Goal: Task Accomplishment & Management: Manage account settings

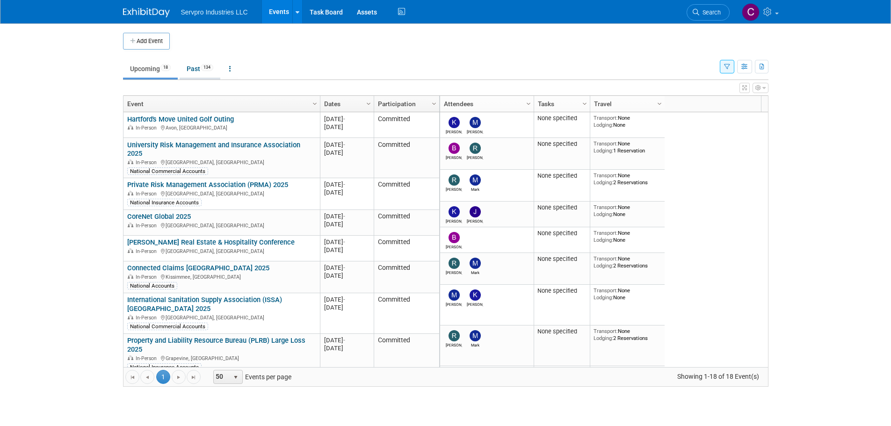
click at [191, 69] on link "Past 134" at bounding box center [200, 69] width 41 height 18
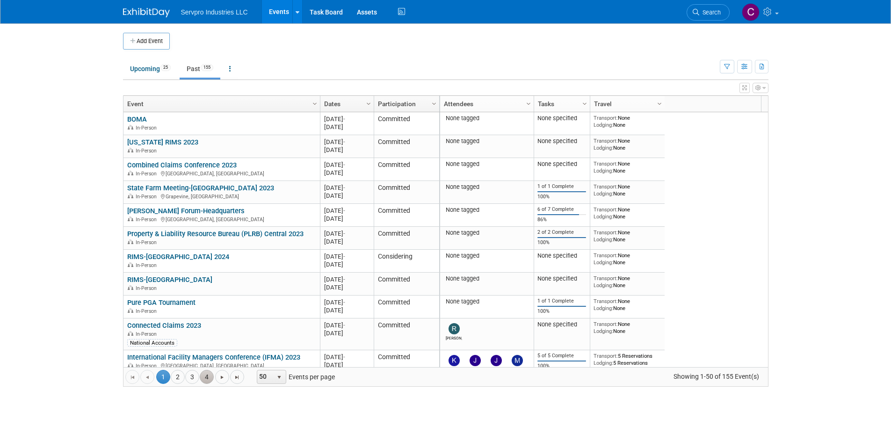
click at [207, 370] on link "4" at bounding box center [207, 377] width 14 height 14
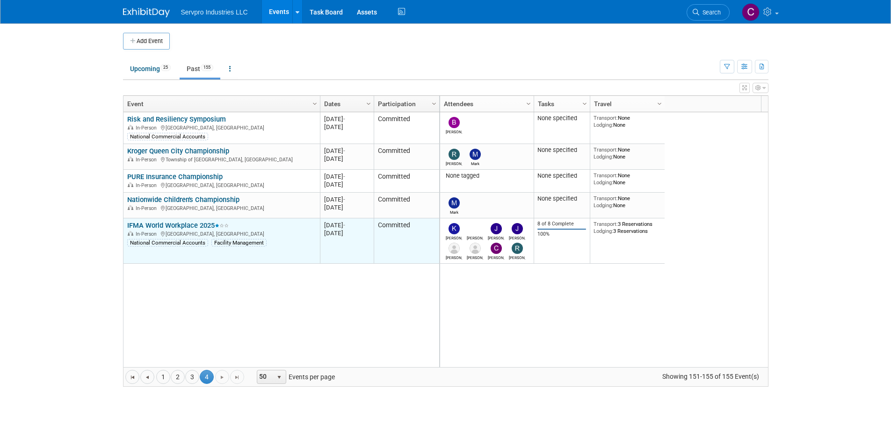
click at [159, 221] on link "IFMA World Workplace 2025" at bounding box center [177, 225] width 101 height 8
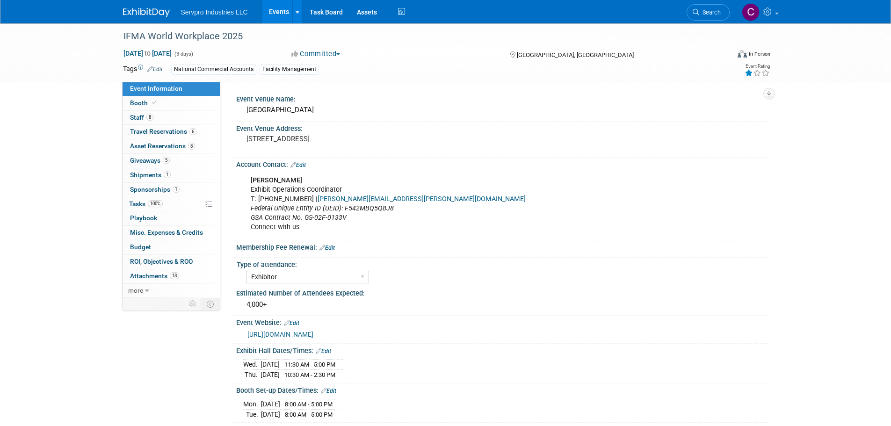
select select "Exhibitor"
select select "Linked In"
click at [147, 273] on span "Attachments 18" at bounding box center [154, 275] width 49 height 7
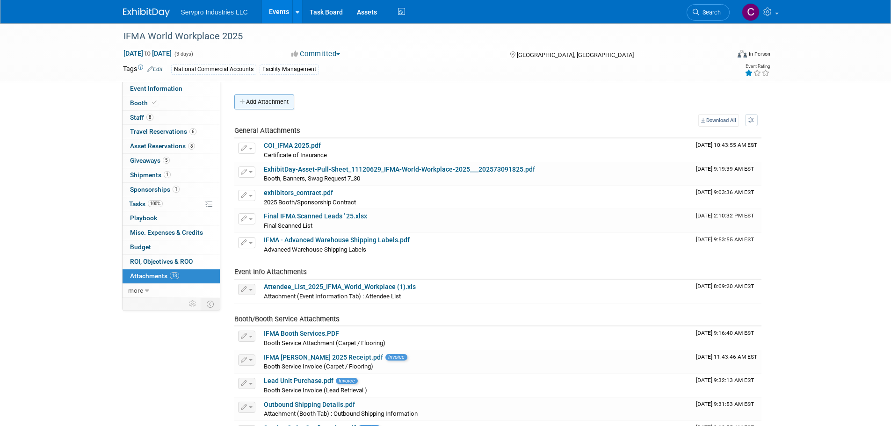
click at [265, 96] on button "Add Attachment" at bounding box center [264, 101] width 60 height 15
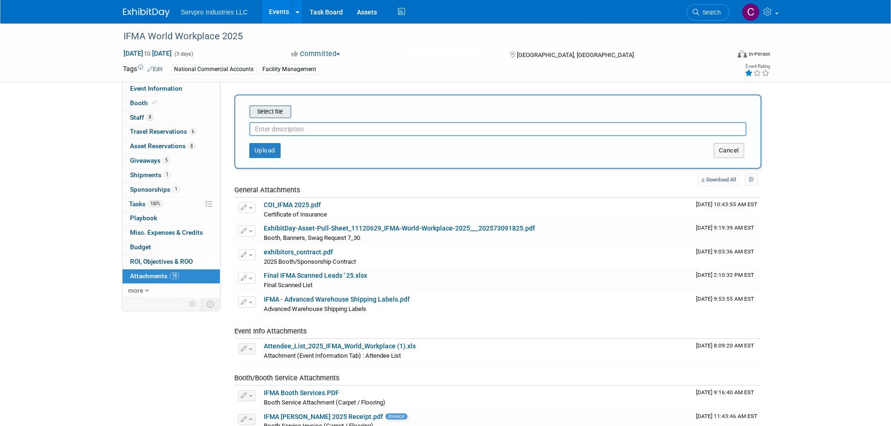
click at [267, 110] on input "file" at bounding box center [234, 111] width 111 height 11
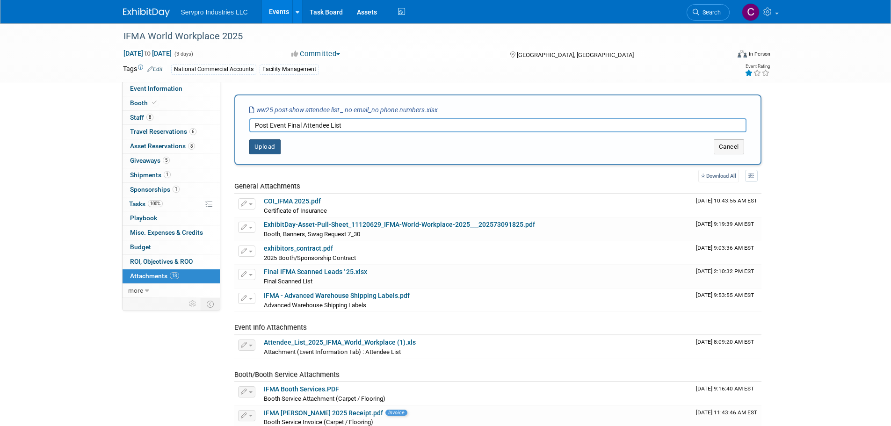
click at [261, 147] on button "Upload" at bounding box center [264, 146] width 31 height 15
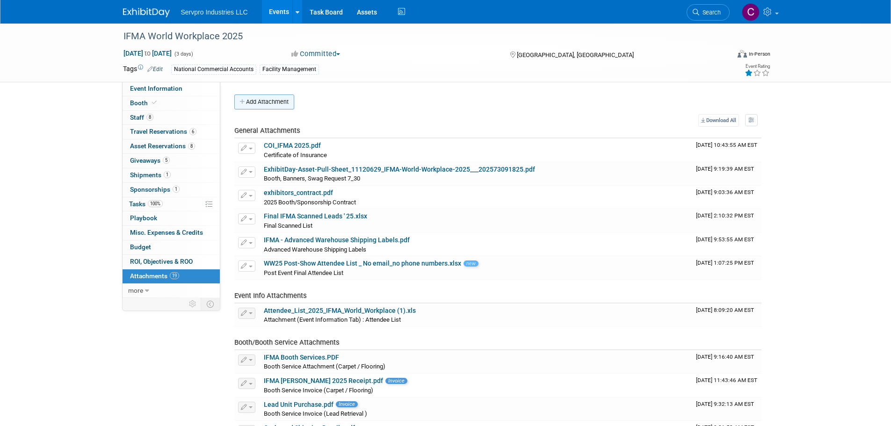
click at [270, 98] on button "Add Attachment" at bounding box center [264, 101] width 60 height 15
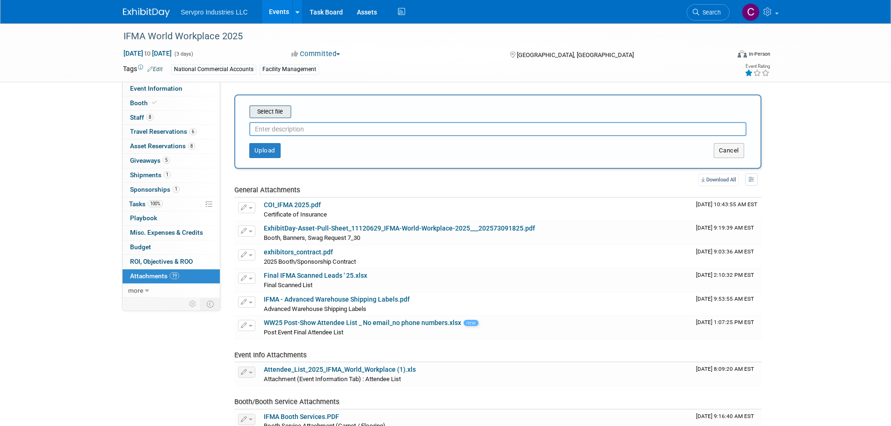
click at [263, 112] on input "file" at bounding box center [234, 111] width 111 height 11
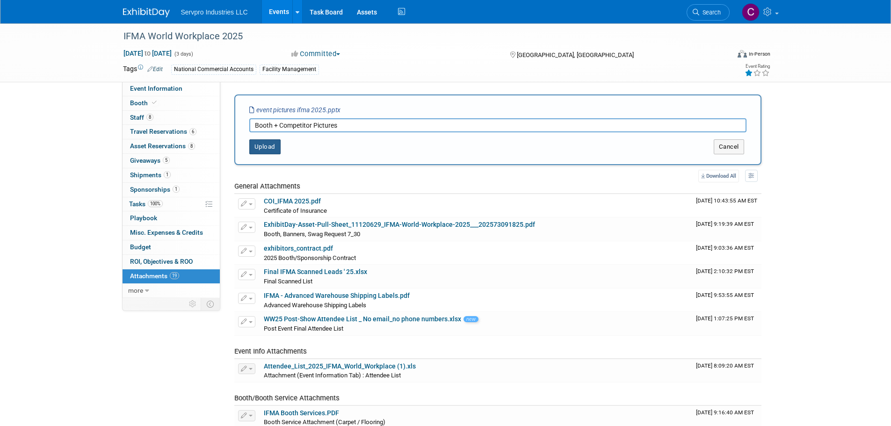
type input "Booth + Competitor Pictures"
click at [267, 145] on button "Upload" at bounding box center [264, 146] width 31 height 15
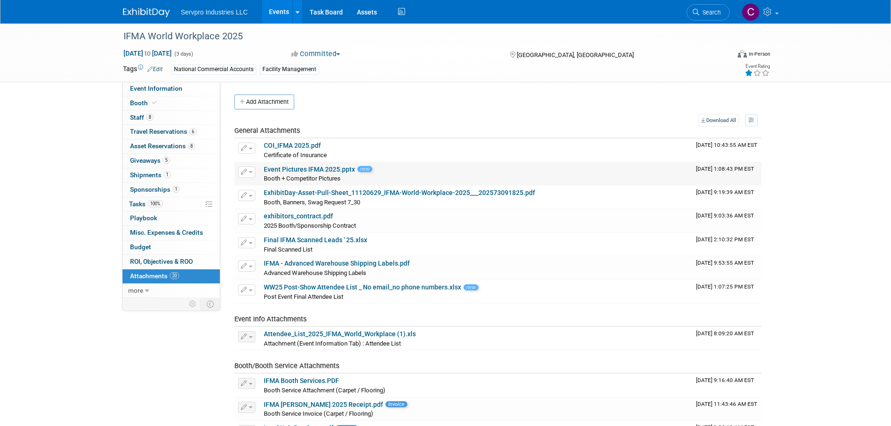
click at [279, 167] on link "Event Pictures IFMA 2025.pptx" at bounding box center [309, 169] width 91 height 7
